Goal: Find specific page/section: Find specific page/section

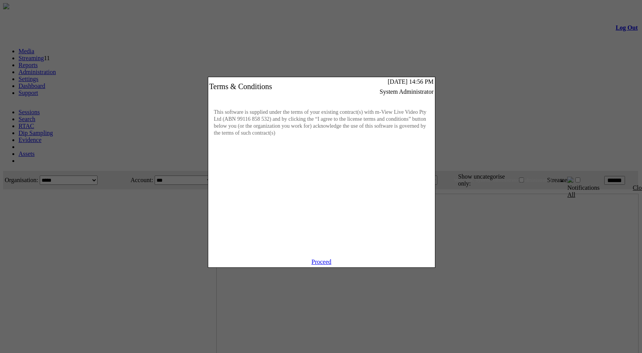
click at [318, 265] on link "Proceed" at bounding box center [321, 261] width 20 height 7
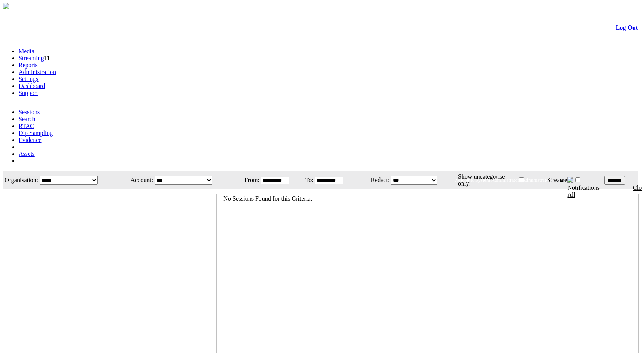
click at [56, 69] on link "Administration" at bounding box center [36, 72] width 37 height 7
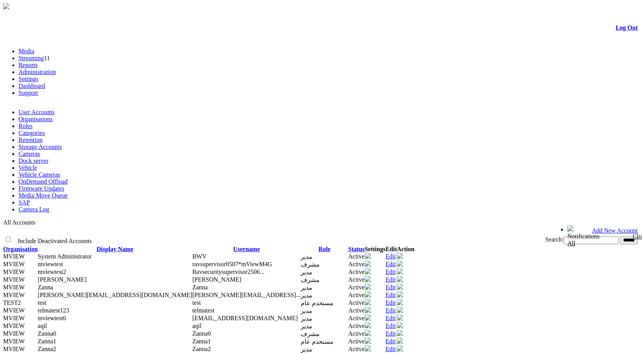
click at [207, 235] on td "Include Deactivated Accounts" at bounding box center [158, 240] width 308 height 10
